Goal: Information Seeking & Learning: Learn about a topic

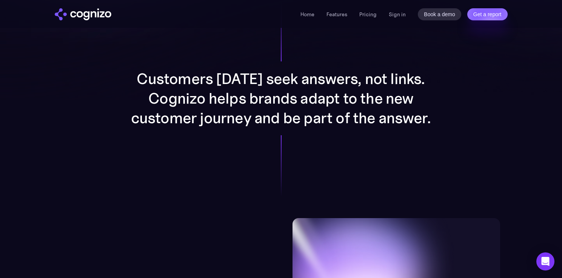
scroll to position [610, 0]
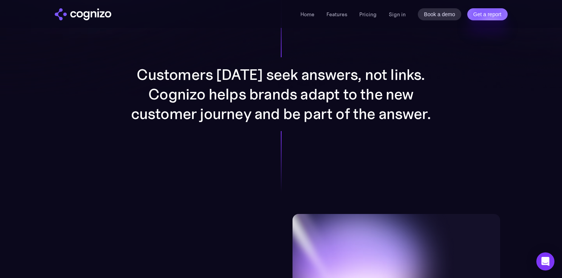
click at [371, 18] on li "Pricing" at bounding box center [367, 14] width 17 height 9
click at [370, 14] on link "Pricing" at bounding box center [367, 14] width 17 height 7
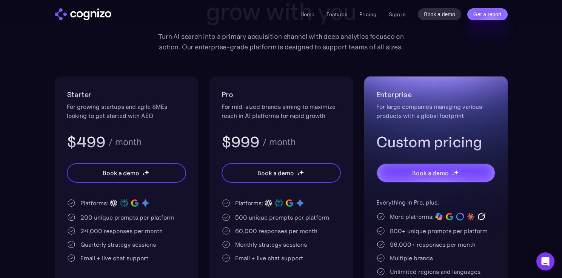
scroll to position [100, 0]
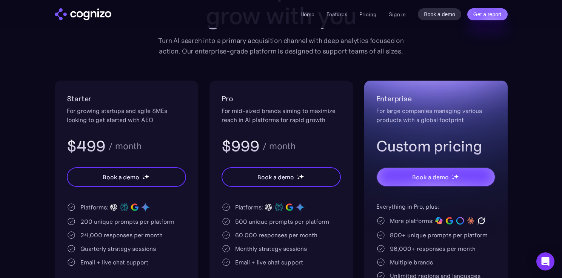
click at [306, 11] on link "Home" at bounding box center [307, 14] width 14 height 7
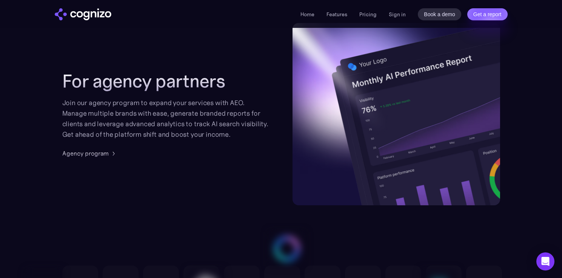
scroll to position [1843, 0]
